Goal: Information Seeking & Learning: Learn about a topic

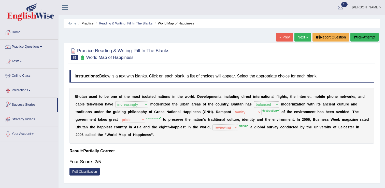
select select "increasingly"
select select "balanced"
select select "vanity"
select select "pride"
select select "reviewing"
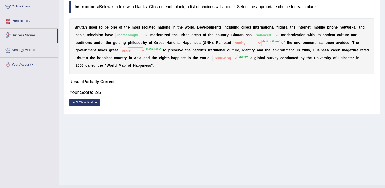
scroll to position [66, 0]
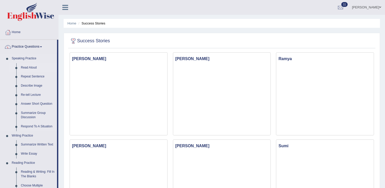
click at [32, 66] on link "Read Aloud" at bounding box center [38, 67] width 38 height 9
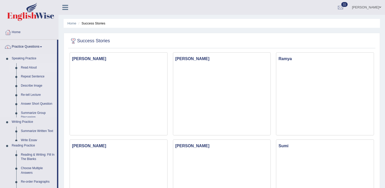
click at [32, 66] on link "Read Aloud" at bounding box center [38, 67] width 38 height 9
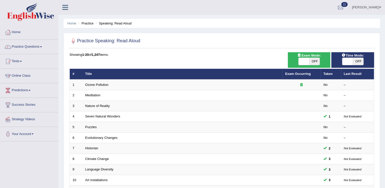
click at [305, 60] on span at bounding box center [304, 61] width 11 height 7
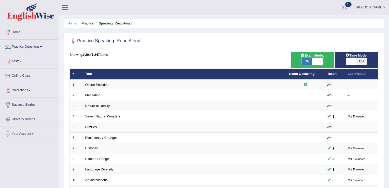
click at [305, 60] on span "ON" at bounding box center [307, 61] width 11 height 7
checkbox input "false"
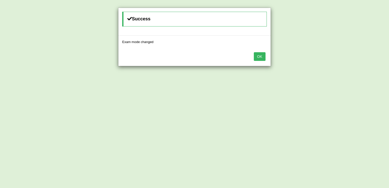
click at [259, 56] on button "OK" at bounding box center [260, 56] width 12 height 9
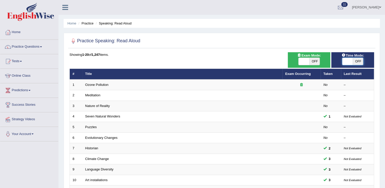
click at [348, 61] on span at bounding box center [348, 61] width 11 height 7
checkbox input "true"
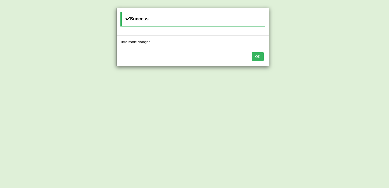
click at [256, 56] on button "OK" at bounding box center [258, 56] width 12 height 9
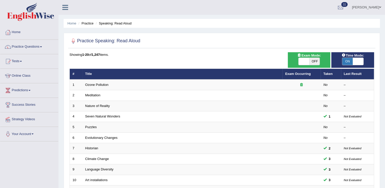
click at [308, 60] on span at bounding box center [304, 61] width 11 height 7
checkbox input "true"
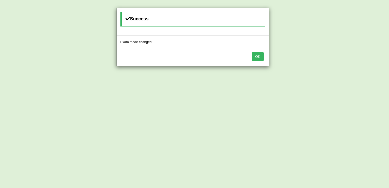
click at [259, 55] on button "OK" at bounding box center [258, 56] width 12 height 9
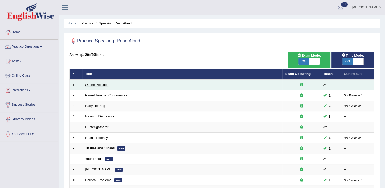
click at [105, 85] on link "Ozone Pollution" at bounding box center [96, 85] width 23 height 4
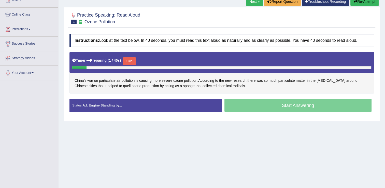
scroll to position [71, 0]
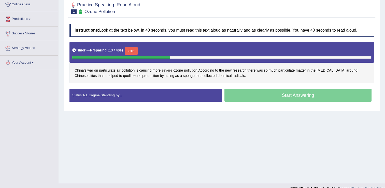
click at [166, 72] on span "severe" at bounding box center [167, 70] width 11 height 5
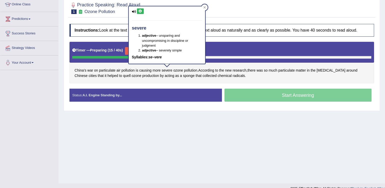
click at [140, 11] on icon at bounding box center [141, 11] width 4 height 3
click at [181, 80] on div "China’s war on particulate air pollution is causing more severe ozone pollution…" at bounding box center [222, 63] width 305 height 42
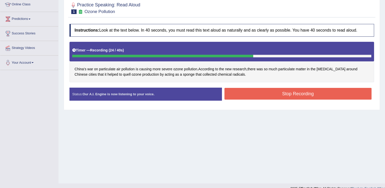
click at [312, 96] on button "Stop Recording" at bounding box center [298, 94] width 147 height 12
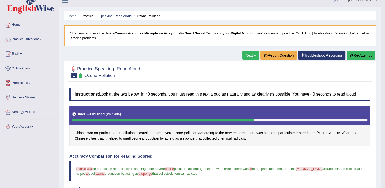
scroll to position [0, 0]
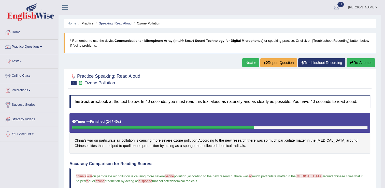
click at [357, 64] on button "Re-Attempt" at bounding box center [361, 62] width 28 height 9
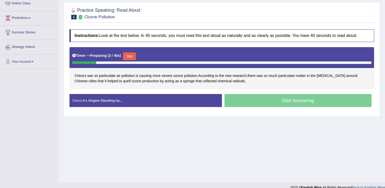
scroll to position [79, 0]
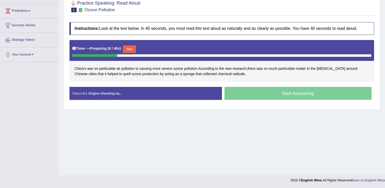
click at [285, 92] on div "Start Answering" at bounding box center [298, 94] width 153 height 14
click at [128, 50] on button "Skip" at bounding box center [129, 49] width 13 height 8
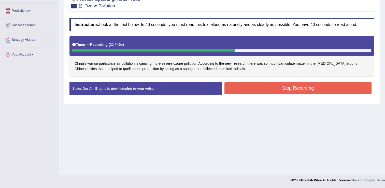
click at [311, 86] on button "Stop Recording" at bounding box center [298, 88] width 147 height 12
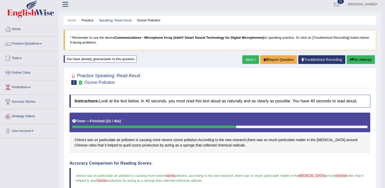
scroll to position [0, 0]
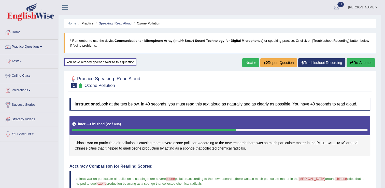
click at [244, 61] on link "Next »" at bounding box center [251, 62] width 17 height 9
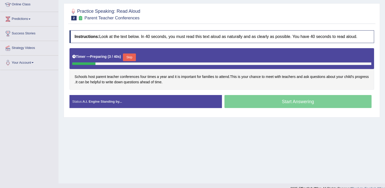
scroll to position [79, 0]
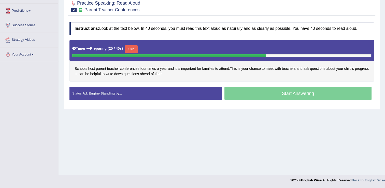
click at [131, 49] on button "Skip" at bounding box center [131, 49] width 13 height 8
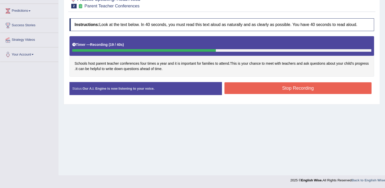
click at [274, 92] on button "Stop Recording" at bounding box center [298, 88] width 147 height 12
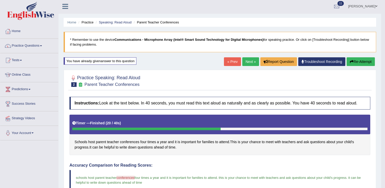
scroll to position [0, 0]
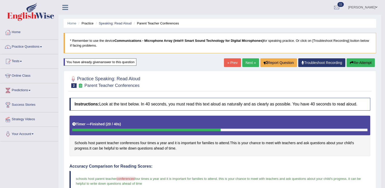
click at [250, 61] on link "Next »" at bounding box center [251, 62] width 17 height 9
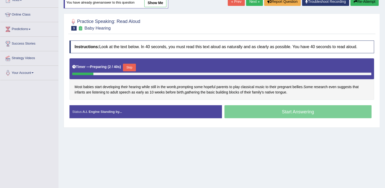
scroll to position [71, 0]
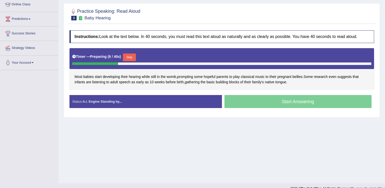
click at [129, 57] on button "Skip" at bounding box center [129, 57] width 13 height 8
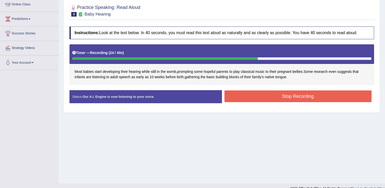
click at [299, 96] on button "Stop Recording" at bounding box center [298, 96] width 147 height 12
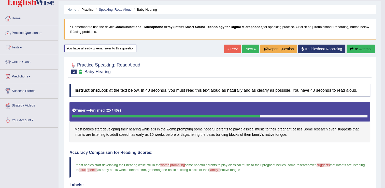
scroll to position [0, 0]
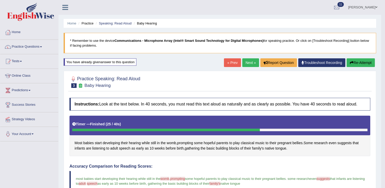
click at [249, 62] on link "Next »" at bounding box center [251, 62] width 17 height 9
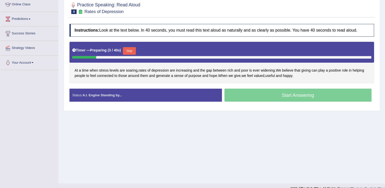
scroll to position [79, 0]
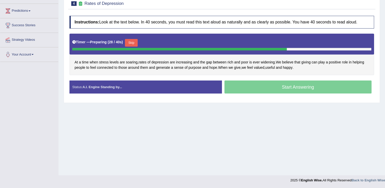
click at [128, 41] on button "Skip" at bounding box center [131, 43] width 13 height 8
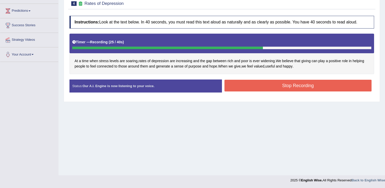
click at [274, 86] on button "Stop Recording" at bounding box center [298, 86] width 147 height 12
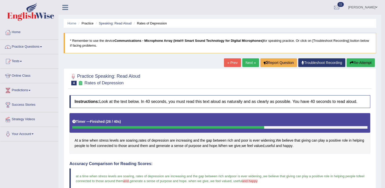
scroll to position [0, 0]
click at [248, 61] on link "Next »" at bounding box center [251, 62] width 17 height 9
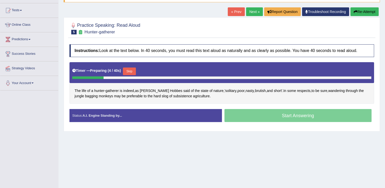
scroll to position [61, 0]
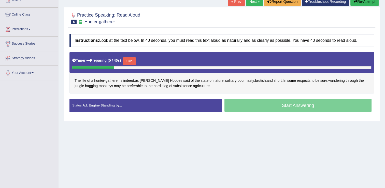
click at [126, 59] on button "Skip" at bounding box center [129, 61] width 13 height 8
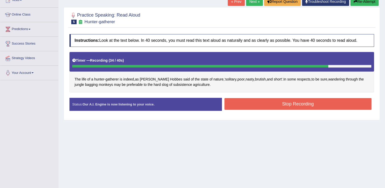
click at [364, 3] on button "Re-Attempt" at bounding box center [365, 1] width 28 height 9
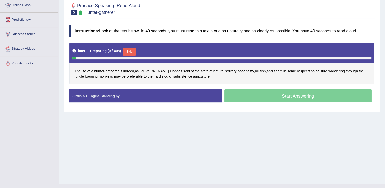
scroll to position [61, 0]
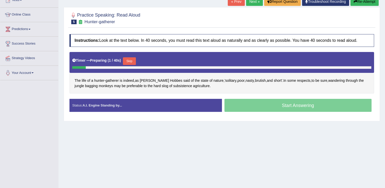
click at [129, 59] on button "Skip" at bounding box center [129, 61] width 13 height 8
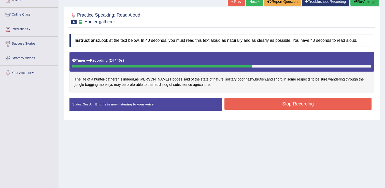
click at [233, 100] on button "Stop Recording" at bounding box center [298, 104] width 147 height 12
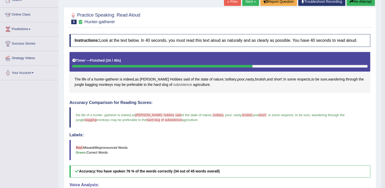
click at [176, 83] on span "subsistence" at bounding box center [182, 84] width 19 height 5
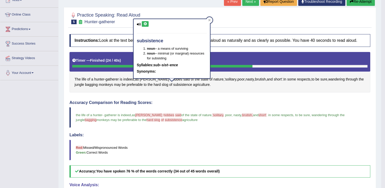
click at [144, 24] on icon at bounding box center [145, 23] width 4 height 3
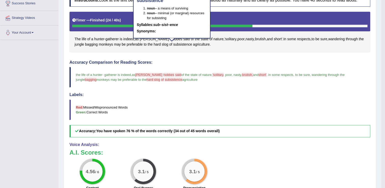
scroll to position [42, 0]
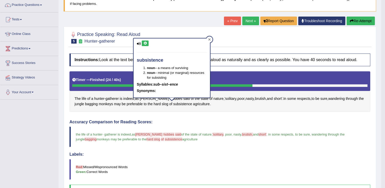
click at [209, 39] on icon at bounding box center [210, 39] width 2 height 2
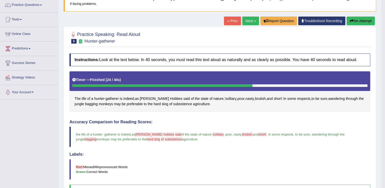
click at [248, 22] on link "Next »" at bounding box center [251, 21] width 17 height 9
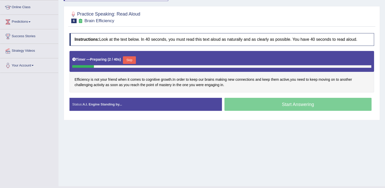
scroll to position [71, 0]
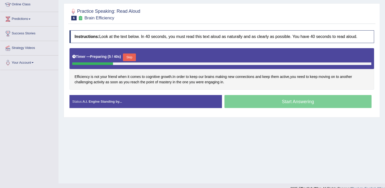
click at [128, 57] on button "Skip" at bounding box center [129, 57] width 13 height 8
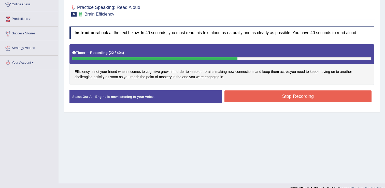
click at [277, 96] on button "Stop Recording" at bounding box center [298, 96] width 147 height 12
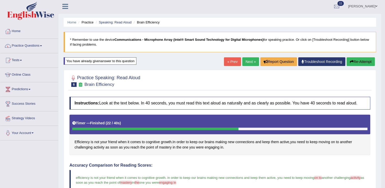
scroll to position [0, 0]
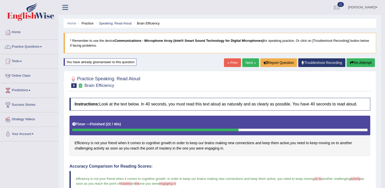
click at [39, 46] on link "Practice Questions" at bounding box center [29, 46] width 58 height 13
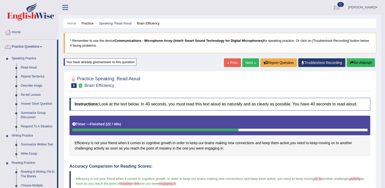
click at [253, 62] on link "Next »" at bounding box center [251, 62] width 17 height 9
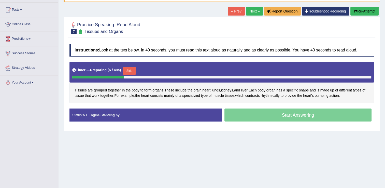
scroll to position [61, 0]
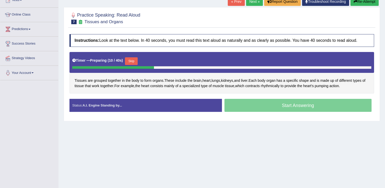
click at [128, 62] on button "Skip" at bounding box center [131, 61] width 13 height 8
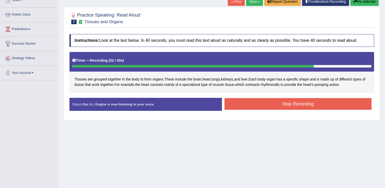
click at [247, 103] on button "Stop Recording" at bounding box center [298, 104] width 147 height 12
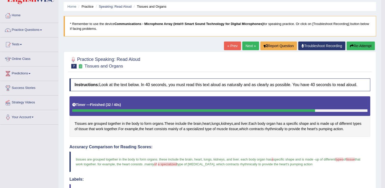
scroll to position [10, 0]
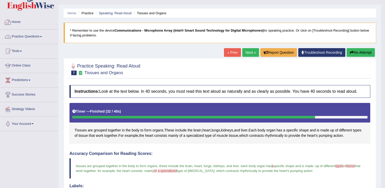
click at [34, 38] on link "Practice Questions" at bounding box center [29, 36] width 58 height 13
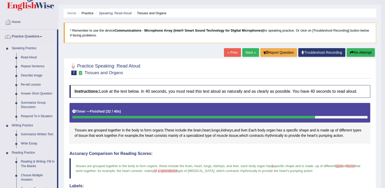
click at [40, 64] on link "Repeat Sentence" at bounding box center [38, 66] width 38 height 9
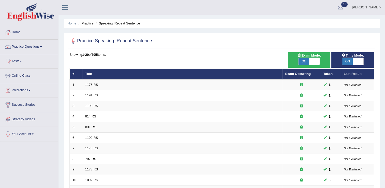
click at [304, 60] on span "ON" at bounding box center [304, 61] width 11 height 7
checkbox input "false"
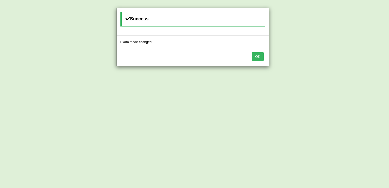
click at [258, 57] on button "OK" at bounding box center [258, 56] width 12 height 9
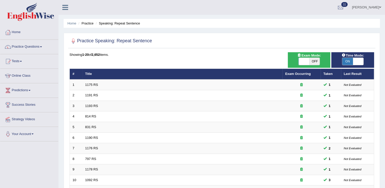
click at [307, 61] on span at bounding box center [304, 61] width 11 height 7
checkbox input "true"
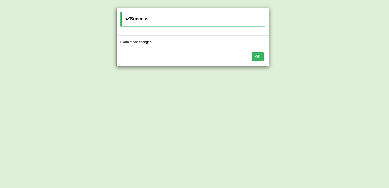
click at [260, 57] on button "OK" at bounding box center [258, 56] width 12 height 9
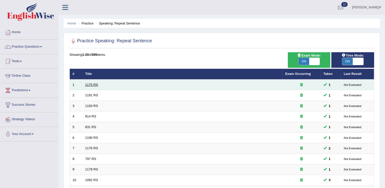
click at [96, 84] on link "1175 RS" at bounding box center [91, 85] width 13 height 4
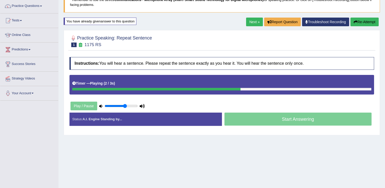
scroll to position [51, 0]
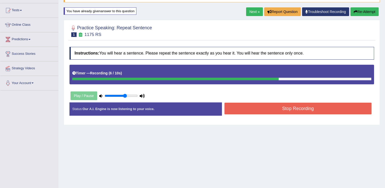
click at [234, 110] on button "Stop Recording" at bounding box center [298, 109] width 147 height 12
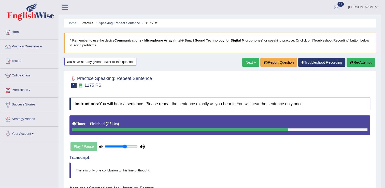
scroll to position [0, 0]
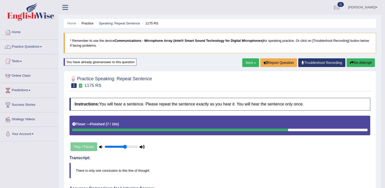
click at [248, 63] on link "Next »" at bounding box center [251, 62] width 17 height 9
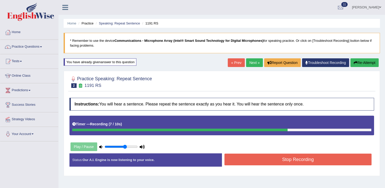
click at [267, 163] on button "Stop Recording" at bounding box center [298, 160] width 147 height 12
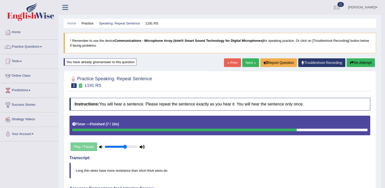
click at [249, 62] on link "Next »" at bounding box center [251, 62] width 17 height 9
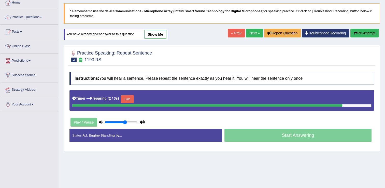
scroll to position [31, 0]
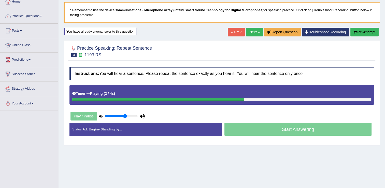
click at [149, 140] on div "Status: A.I. Engine Standing by... Start Answering Stop Recording" at bounding box center [222, 132] width 305 height 18
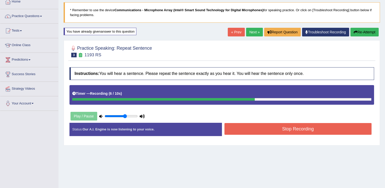
click at [266, 131] on button "Stop Recording" at bounding box center [298, 129] width 147 height 12
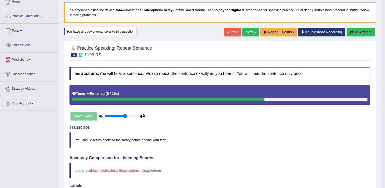
click at [352, 32] on icon "button" at bounding box center [352, 32] width 4 height 4
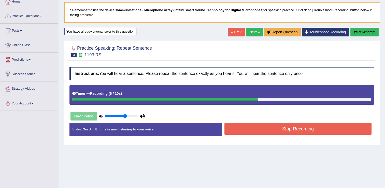
click at [273, 131] on button "Stop Recording" at bounding box center [298, 129] width 147 height 12
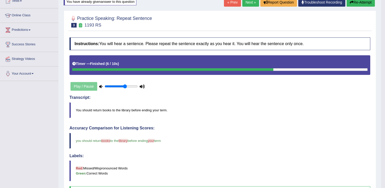
scroll to position [61, 0]
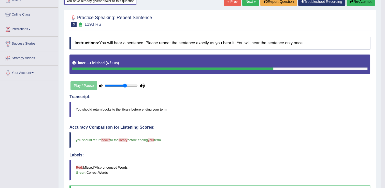
click at [248, 3] on link "Next »" at bounding box center [251, 1] width 17 height 9
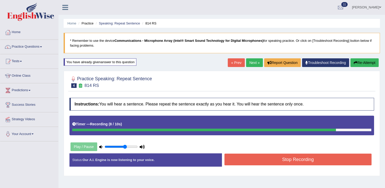
click at [267, 160] on button "Stop Recording" at bounding box center [298, 160] width 147 height 12
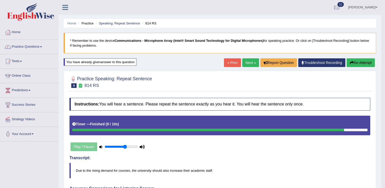
click at [368, 62] on button "Re-Attempt" at bounding box center [361, 62] width 28 height 9
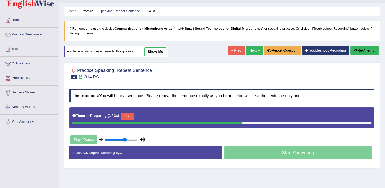
scroll to position [20, 0]
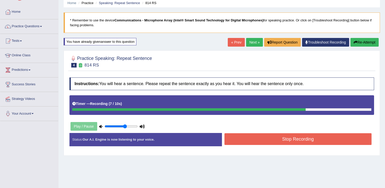
click at [316, 140] on button "Stop Recording" at bounding box center [298, 139] width 147 height 12
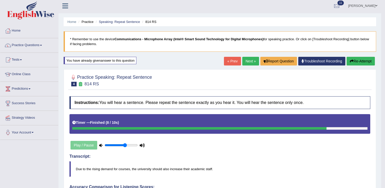
scroll to position [0, 0]
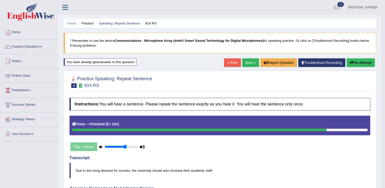
click at [250, 64] on link "Next »" at bounding box center [251, 62] width 17 height 9
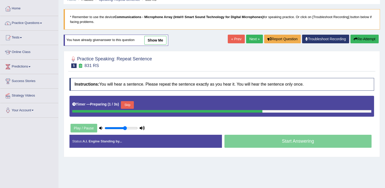
scroll to position [31, 0]
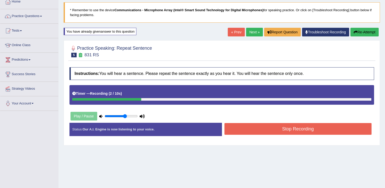
click at [363, 33] on button "Re-Attempt" at bounding box center [365, 32] width 28 height 9
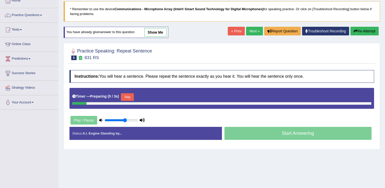
scroll to position [31, 0]
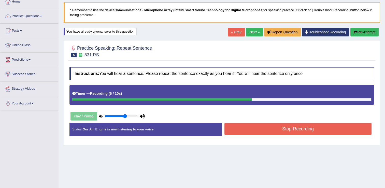
click at [265, 128] on button "Stop Recording" at bounding box center [298, 129] width 147 height 12
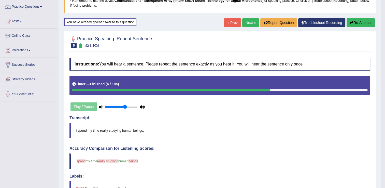
scroll to position [41, 0]
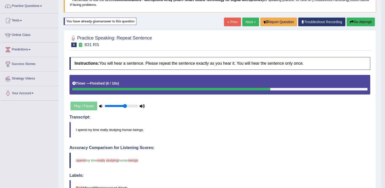
click at [250, 20] on link "Next »" at bounding box center [251, 22] width 17 height 9
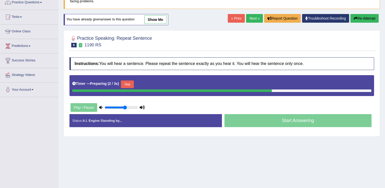
scroll to position [51, 0]
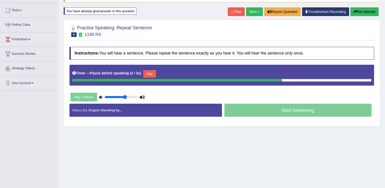
click at [359, 12] on button "Re-Attempt" at bounding box center [365, 11] width 28 height 9
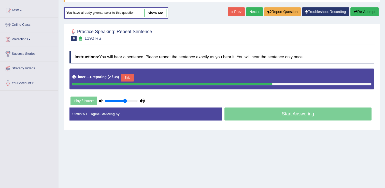
click at [125, 76] on button "Skip" at bounding box center [127, 78] width 13 height 8
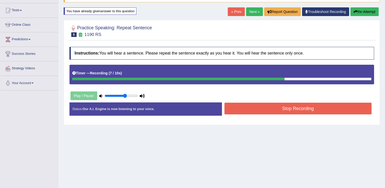
click at [262, 110] on button "Stop Recording" at bounding box center [298, 109] width 147 height 12
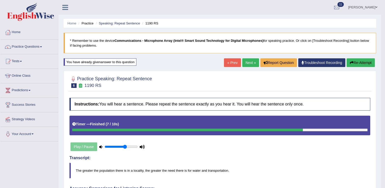
click at [357, 61] on button "Re-Attempt" at bounding box center [361, 62] width 28 height 9
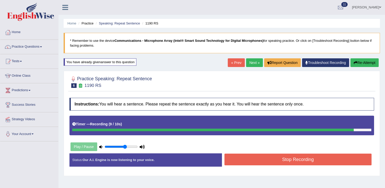
click at [265, 154] on button "Stop Recording" at bounding box center [298, 160] width 147 height 12
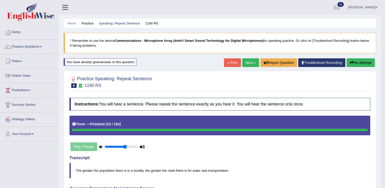
click at [357, 61] on button "Re-Attempt" at bounding box center [361, 62] width 28 height 9
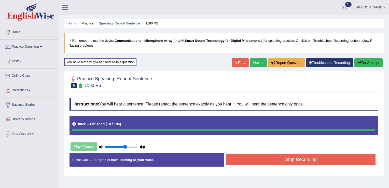
click at [242, 159] on div "Instructions: You will hear a sentence. Please repeat the sentence exactly as y…" at bounding box center [223, 134] width 311 height 78
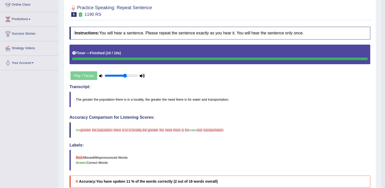
scroll to position [20, 0]
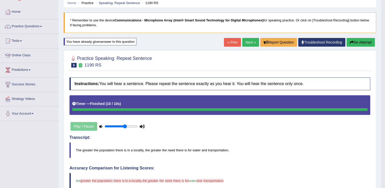
click at [250, 39] on link "Next »" at bounding box center [251, 42] width 17 height 9
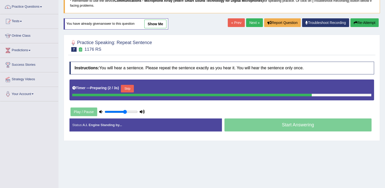
scroll to position [41, 0]
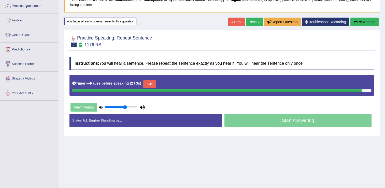
click at [365, 18] on button "Re-Attempt" at bounding box center [365, 22] width 28 height 9
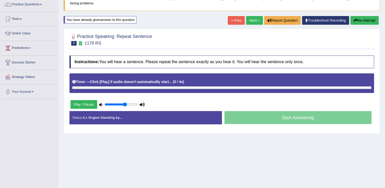
click at [126, 85] on div "Timer — Click [Play] if audio doesn't automatically start... ( 0 / 4s ) Skip" at bounding box center [221, 81] width 299 height 9
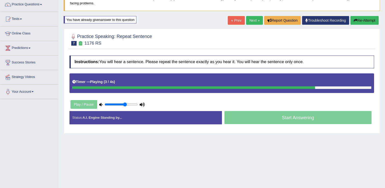
drag, startPoint x: 126, startPoint y: 85, endPoint x: 244, endPoint y: 120, distance: 123.6
click at [244, 120] on div "Instructions: You will hear a sentence. Please repeat the sentence exactly as y…" at bounding box center [221, 92] width 307 height 78
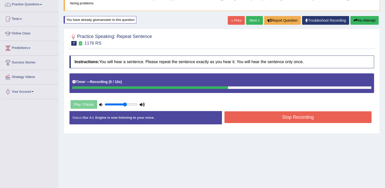
click at [244, 120] on button "Stop Recording" at bounding box center [298, 117] width 147 height 12
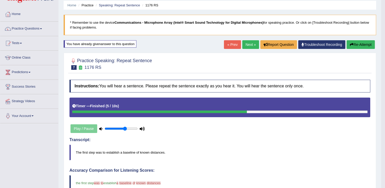
scroll to position [12, 0]
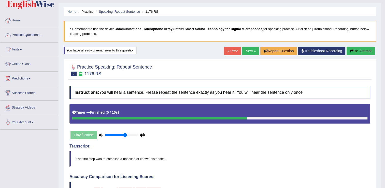
click at [254, 51] on link "Next »" at bounding box center [251, 51] width 17 height 9
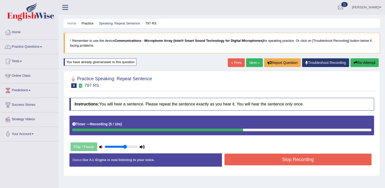
click at [269, 157] on button "Stop Recording" at bounding box center [298, 160] width 147 height 12
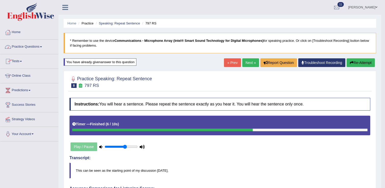
click at [42, 46] on span at bounding box center [41, 46] width 2 height 1
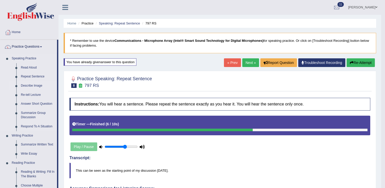
click at [28, 87] on link "Describe Image" at bounding box center [38, 85] width 38 height 9
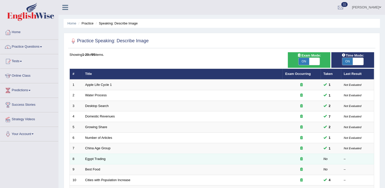
click at [92, 160] on td "Egypt Trading" at bounding box center [183, 159] width 200 height 11
drag, startPoint x: 92, startPoint y: 160, endPoint x: 108, endPoint y: 162, distance: 15.9
click at [108, 162] on td "Egypt Trading" at bounding box center [183, 159] width 200 height 11
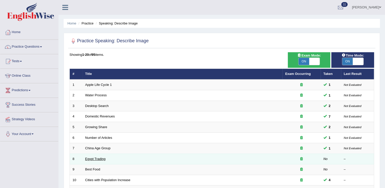
click at [105, 158] on link "Egypt Trading" at bounding box center [95, 159] width 20 height 4
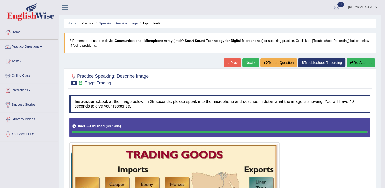
click at [249, 62] on link "Next »" at bounding box center [251, 62] width 17 height 9
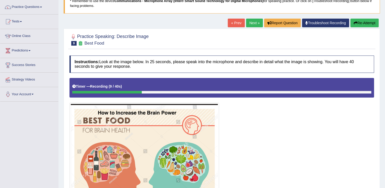
scroll to position [39, 0]
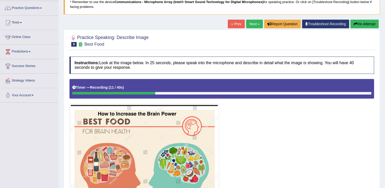
click at [362, 23] on button "Re-Attempt" at bounding box center [365, 24] width 28 height 9
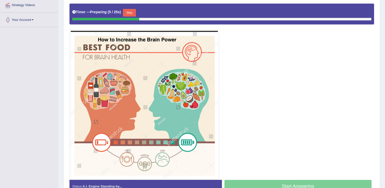
scroll to position [124, 0]
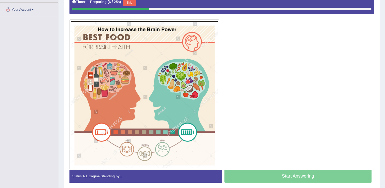
click at [293, 171] on div "Start Answering" at bounding box center [298, 177] width 153 height 14
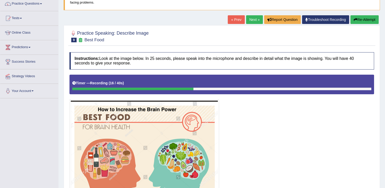
scroll to position [43, 0]
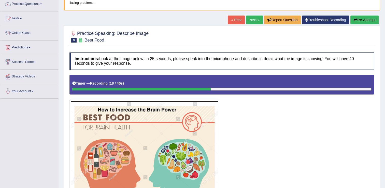
click at [364, 18] on button "Re-Attempt" at bounding box center [365, 20] width 28 height 9
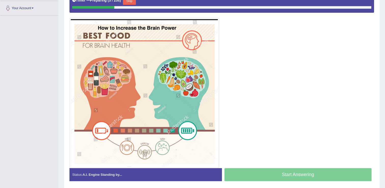
scroll to position [136, 0]
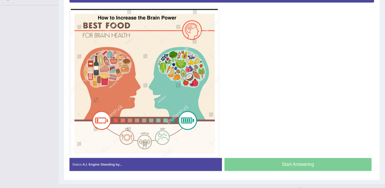
click at [293, 166] on div "Start Answering" at bounding box center [298, 165] width 153 height 14
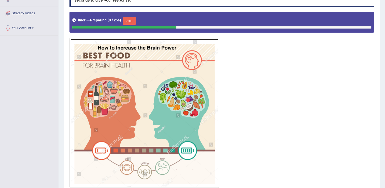
scroll to position [105, 0]
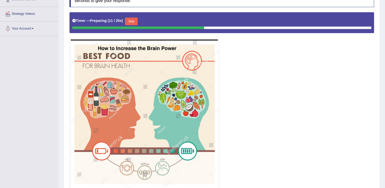
click at [128, 22] on button "Skip" at bounding box center [131, 22] width 13 height 8
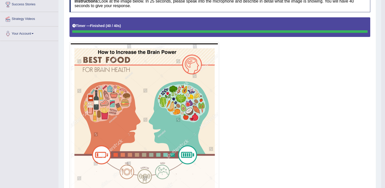
scroll to position [102, 0]
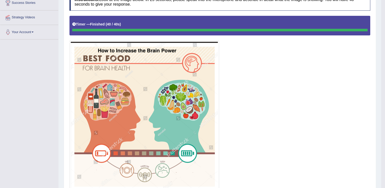
click at [326, 86] on div at bounding box center [220, 103] width 301 height 175
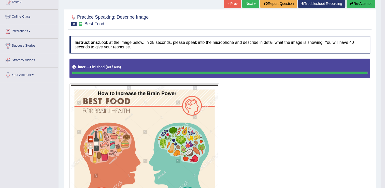
scroll to position [51, 0]
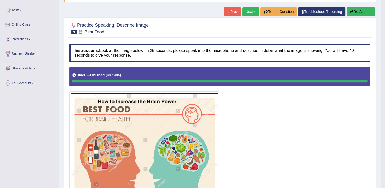
click at [353, 9] on button "Re-Attempt" at bounding box center [361, 11] width 28 height 9
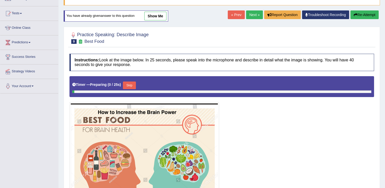
scroll to position [51, 0]
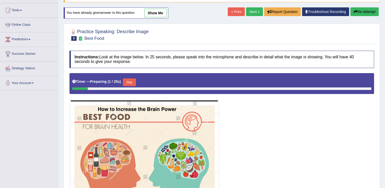
click at [131, 80] on button "Skip" at bounding box center [129, 82] width 13 height 8
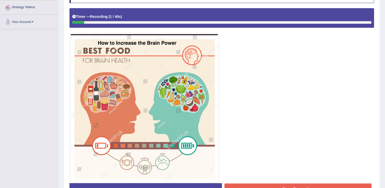
scroll to position [122, 0]
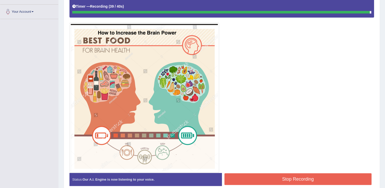
click at [238, 181] on button "Stop Recording" at bounding box center [298, 179] width 147 height 12
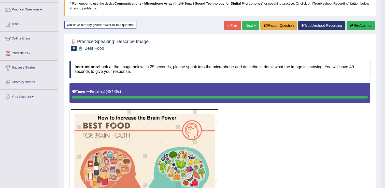
scroll to position [0, 0]
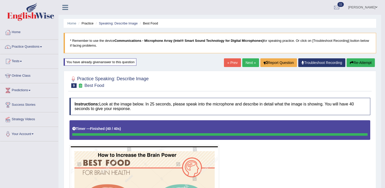
click at [256, 63] on link "Next »" at bounding box center [251, 62] width 17 height 9
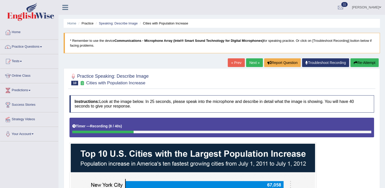
click at [361, 62] on button "Re-Attempt" at bounding box center [365, 62] width 28 height 9
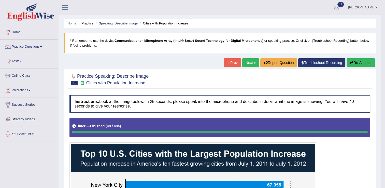
click at [360, 62] on button "Re-Attempt" at bounding box center [361, 62] width 28 height 9
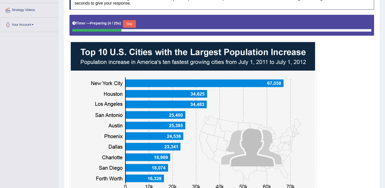
scroll to position [112, 0]
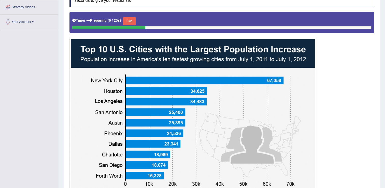
click at [130, 20] on button "Skip" at bounding box center [129, 21] width 13 height 8
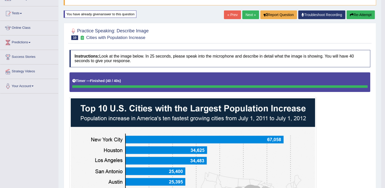
scroll to position [31, 0]
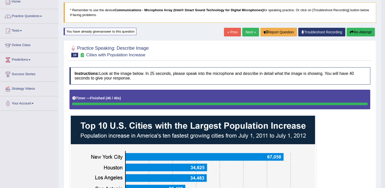
click at [361, 32] on button "Re-Attempt" at bounding box center [361, 32] width 28 height 9
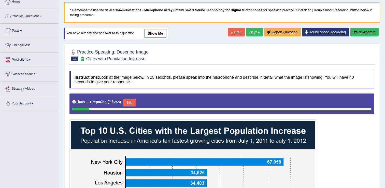
click at [127, 103] on button "Skip" at bounding box center [129, 103] width 13 height 8
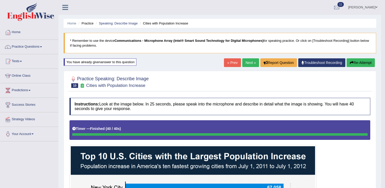
click at [250, 60] on link "Next »" at bounding box center [251, 62] width 17 height 9
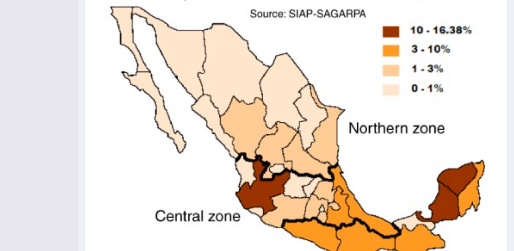
scroll to position [163, 0]
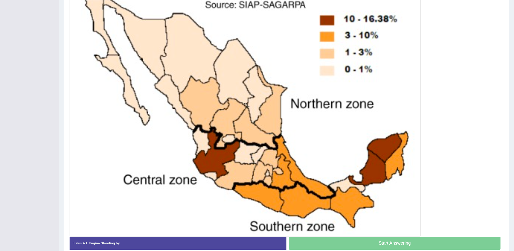
drag, startPoint x: 275, startPoint y: 1, endPoint x: 340, endPoint y: 119, distance: 135.3
click at [340, 119] on img at bounding box center [245, 103] width 348 height 262
click at [385, 188] on div "Start Answering" at bounding box center [394, 243] width 217 height 14
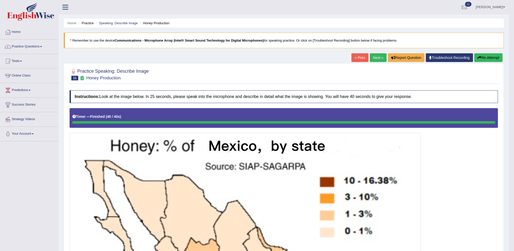
scroll to position [0, 0]
